Goal: Task Accomplishment & Management: Use online tool/utility

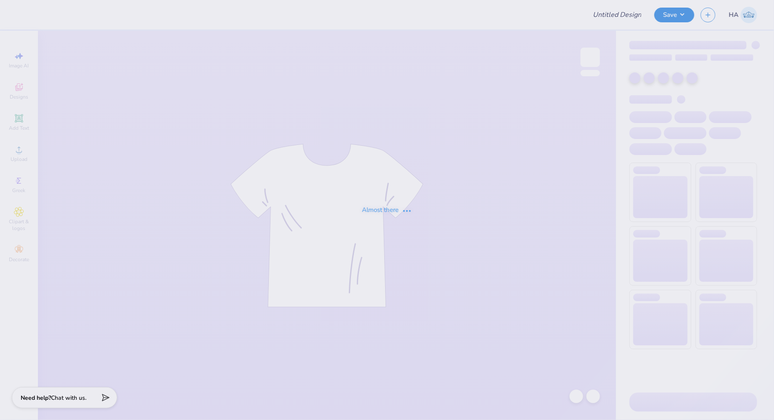
type input "APhi Parent's Weekend Merch!"
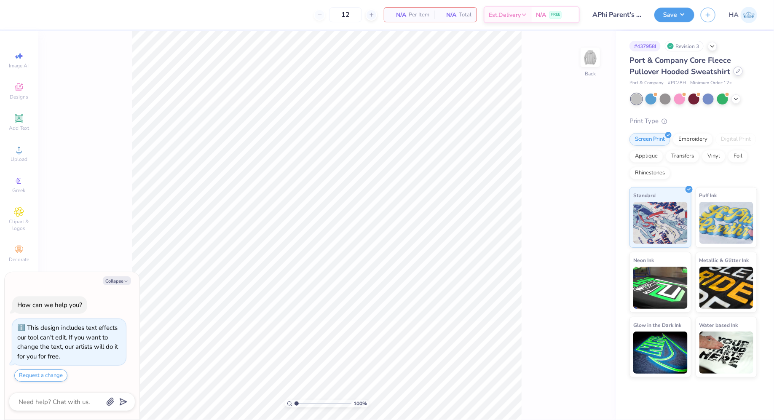
click at [736, 74] on div at bounding box center [738, 71] width 9 height 9
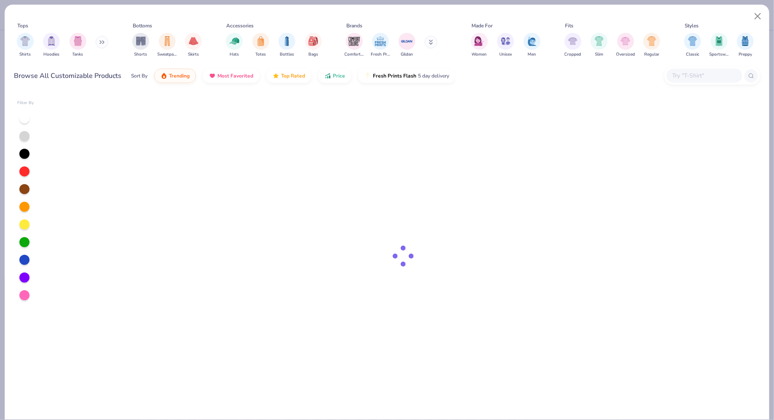
type textarea "x"
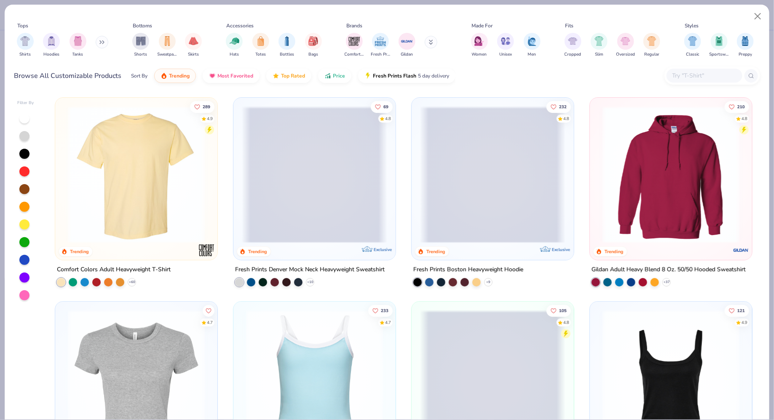
click at [696, 74] on input "text" at bounding box center [704, 76] width 65 height 10
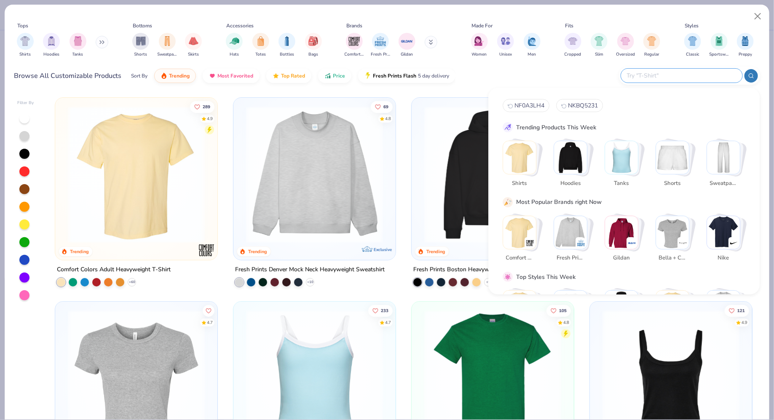
paste input "PC78"
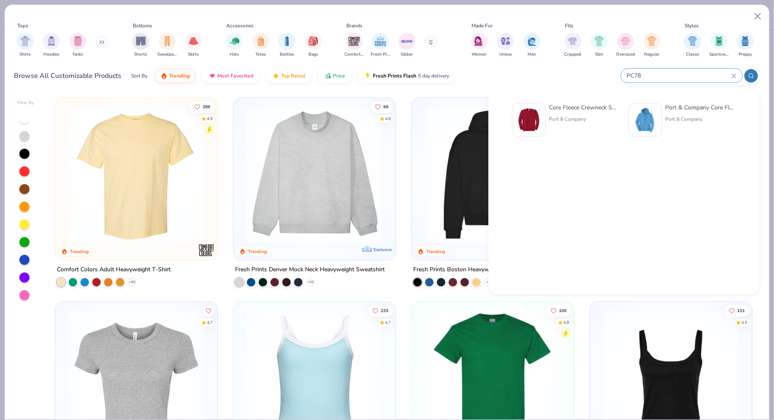
type input "PC78"
click at [538, 119] on img at bounding box center [529, 120] width 26 height 26
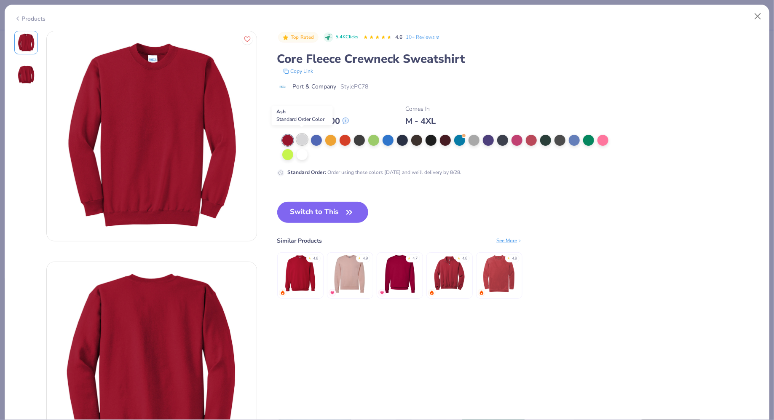
click at [301, 135] on div at bounding box center [302, 139] width 11 height 11
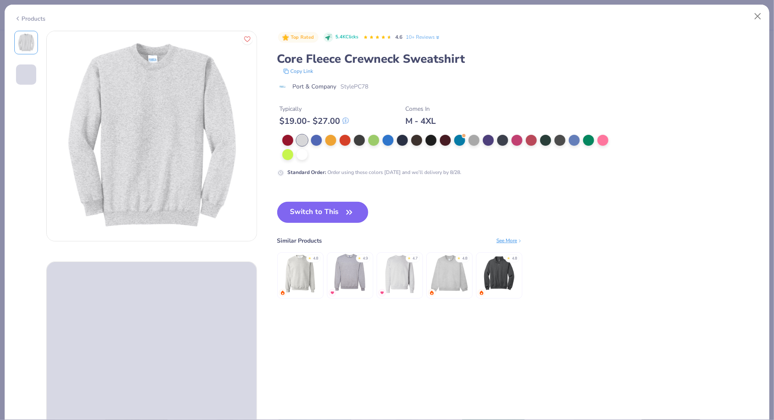
click at [319, 204] on button "Switch to This" at bounding box center [322, 212] width 91 height 21
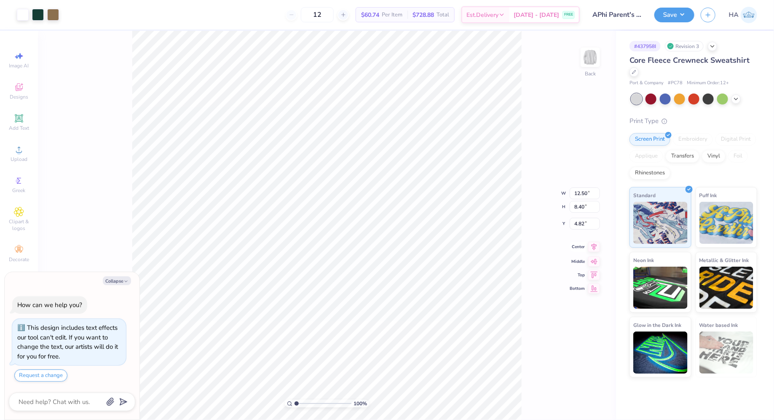
click at [595, 247] on icon at bounding box center [594, 246] width 5 height 7
click at [593, 268] on icon at bounding box center [594, 267] width 12 height 10
type textarea "x"
click at [583, 215] on input "0.50" at bounding box center [585, 217] width 30 height 12
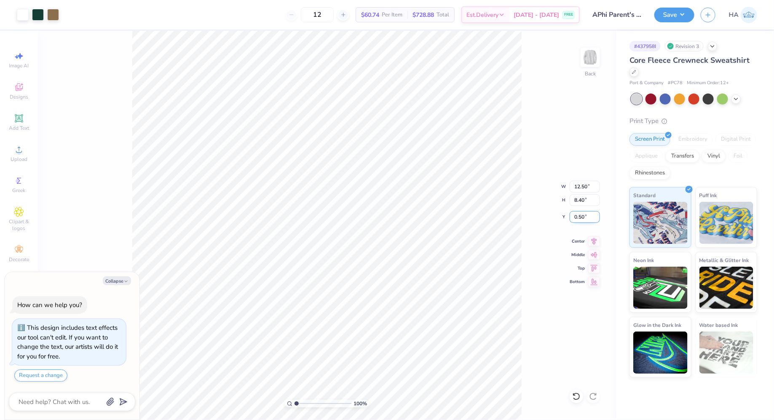
click at [576, 219] on input "0.50" at bounding box center [585, 217] width 30 height 12
type input "3"
type textarea "x"
type input "3.00"
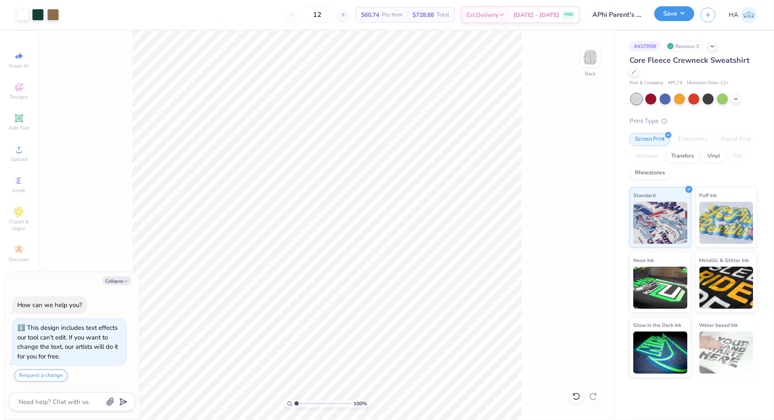
click at [685, 13] on button "Save" at bounding box center [675, 13] width 40 height 15
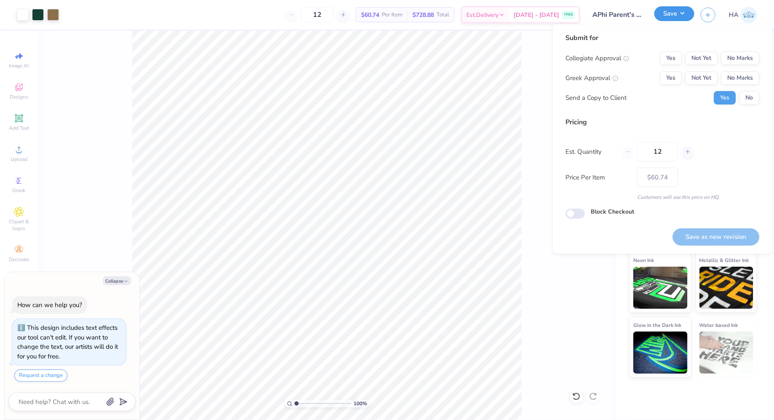
type textarea "x"
click at [741, 75] on button "No Marks" at bounding box center [741, 77] width 38 height 13
click at [743, 62] on button "No Marks" at bounding box center [741, 57] width 38 height 13
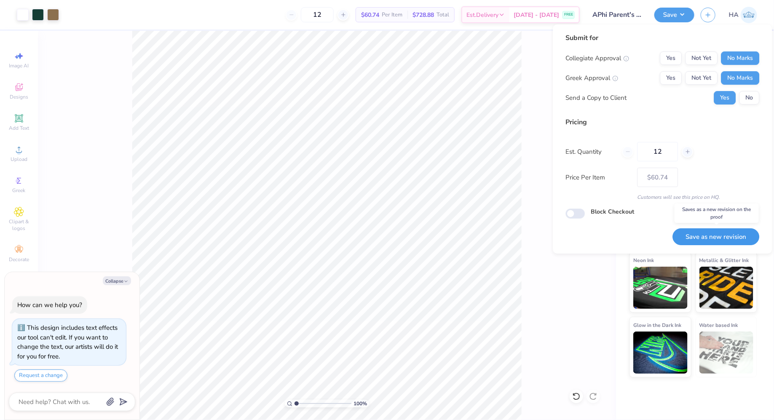
click at [713, 241] on button "Save as new revision" at bounding box center [716, 236] width 87 height 17
type input "$60.74"
type textarea "x"
type input "– –"
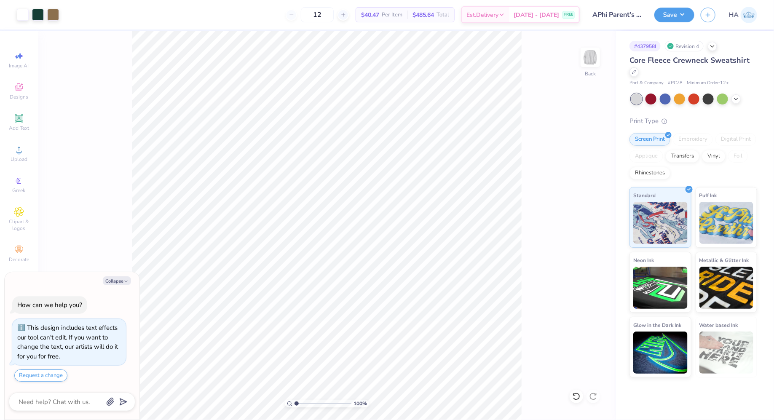
type textarea "x"
